Goal: Find contact information: Find contact information

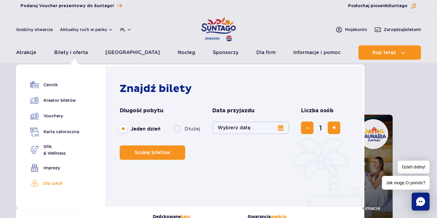
click at [59, 182] on link "Dla szkół" at bounding box center [54, 183] width 49 height 8
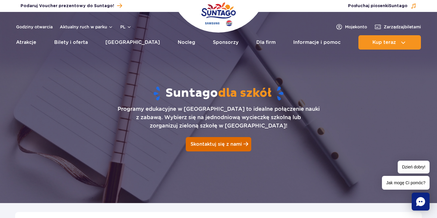
click at [223, 140] on link "Skontaktuj się z nami" at bounding box center [219, 144] width 66 height 14
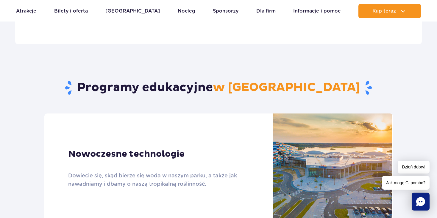
scroll to position [273, 0]
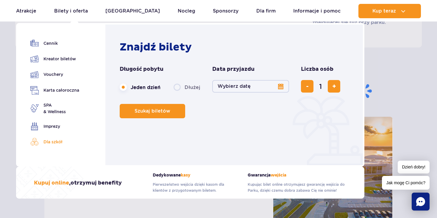
click at [55, 140] on link "Dla szkół" at bounding box center [54, 141] width 49 height 8
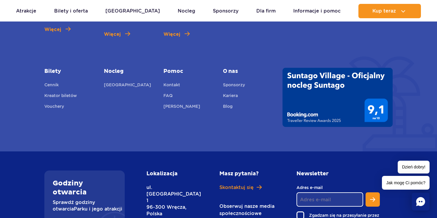
scroll to position [1162, 0]
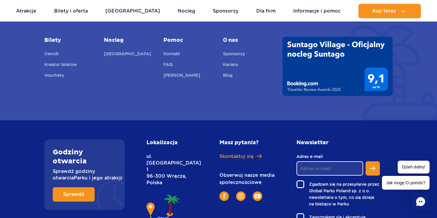
click at [419, 200] on icon "Chat" at bounding box center [421, 201] width 9 height 9
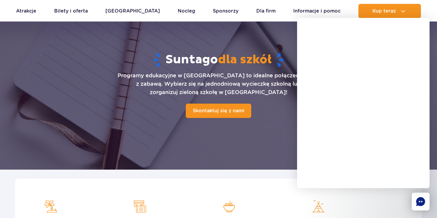
scroll to position [0, 0]
